Goal: Find specific page/section: Find specific page/section

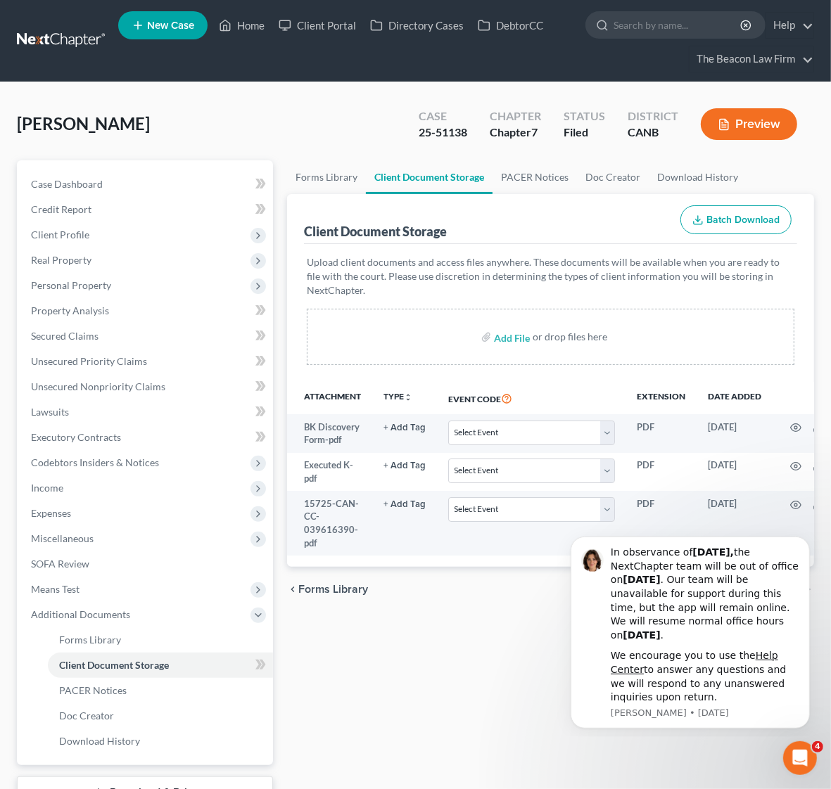
click at [53, 27] on nav "Home New Case Client Portal Directory Cases DebtorCC The Beacon Law Firm avan@a…" at bounding box center [415, 41] width 831 height 82
click at [48, 39] on link at bounding box center [62, 40] width 90 height 25
